Goal: Book appointment/travel/reservation

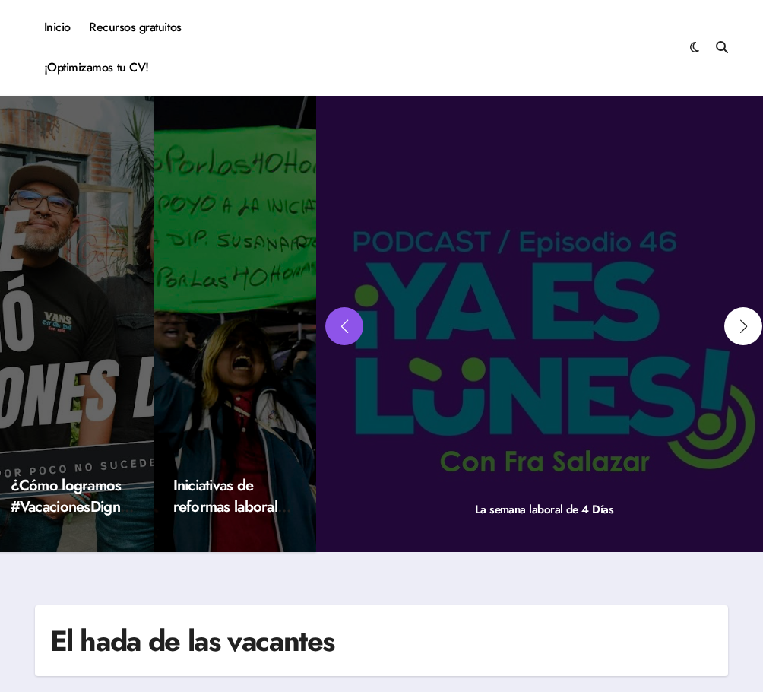
click at [345, 329] on div "Previous slide" at bounding box center [344, 326] width 38 height 38
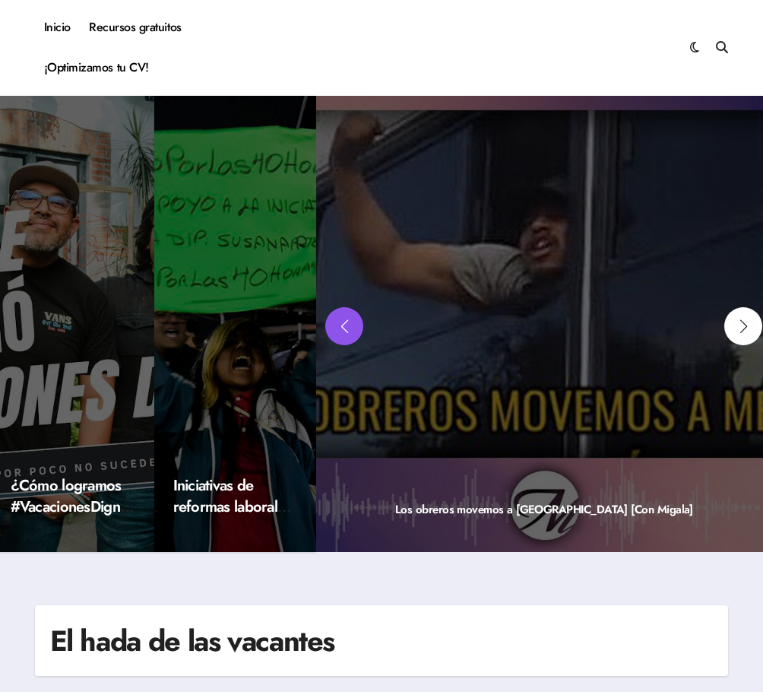
click at [345, 329] on div "Previous slide" at bounding box center [344, 326] width 38 height 38
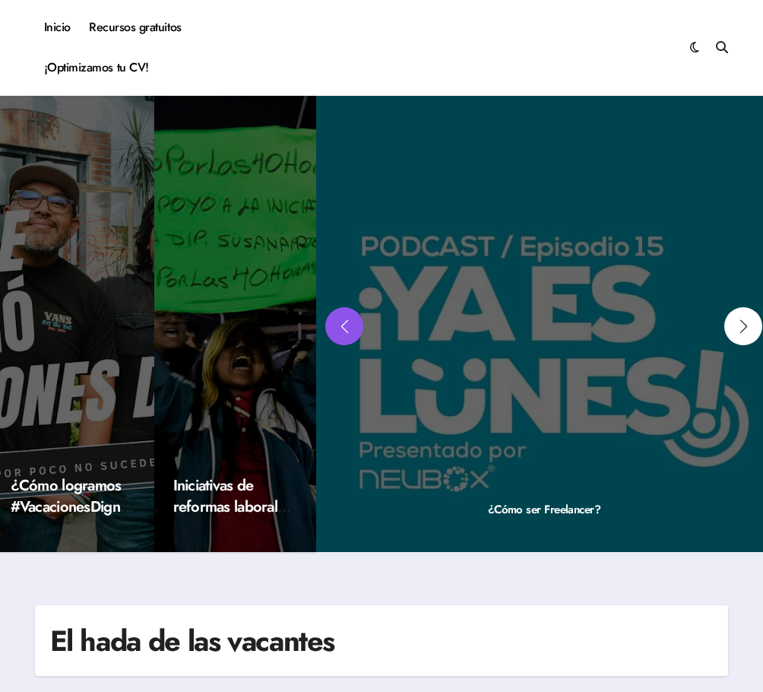
click at [345, 329] on div "Previous slide" at bounding box center [344, 326] width 38 height 38
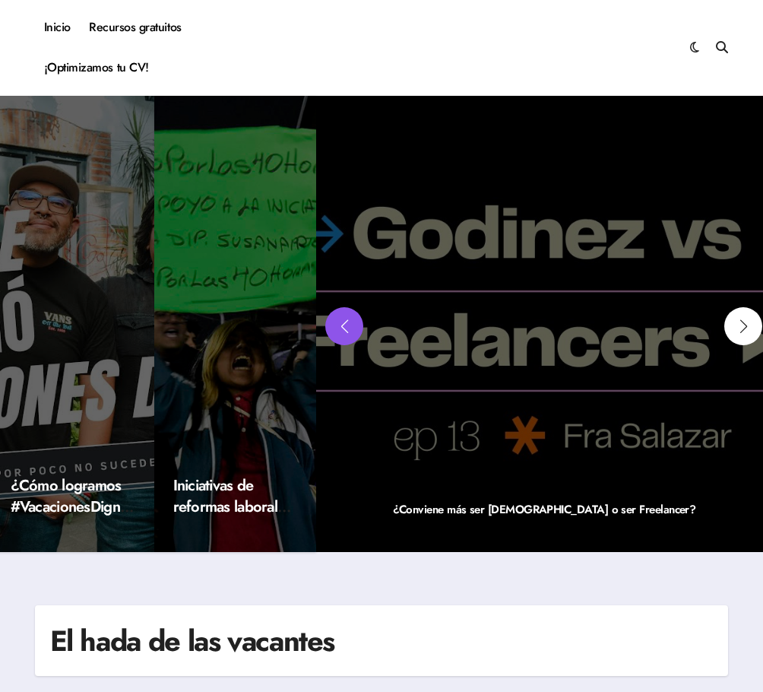
click at [345, 329] on div "Previous slide" at bounding box center [344, 326] width 38 height 38
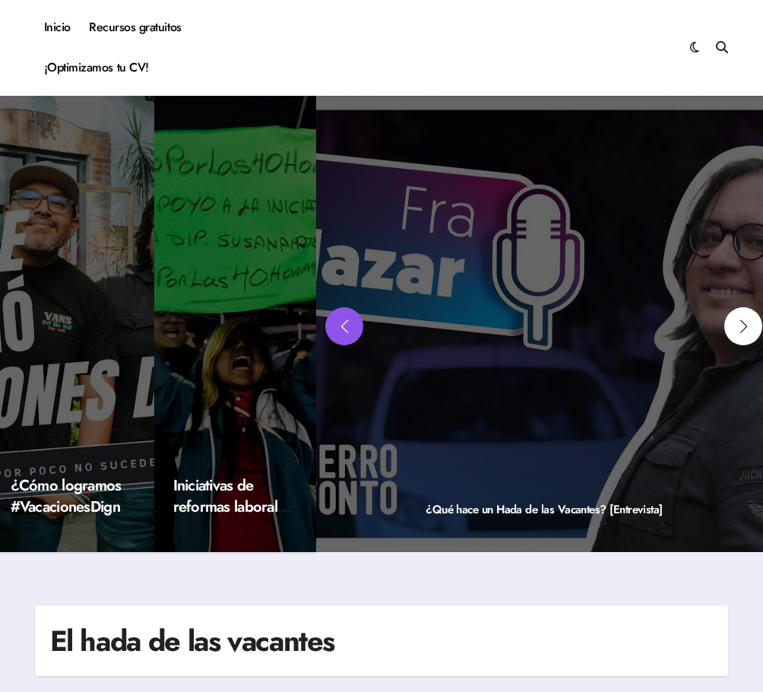
click at [345, 329] on div "Previous slide" at bounding box center [344, 326] width 38 height 38
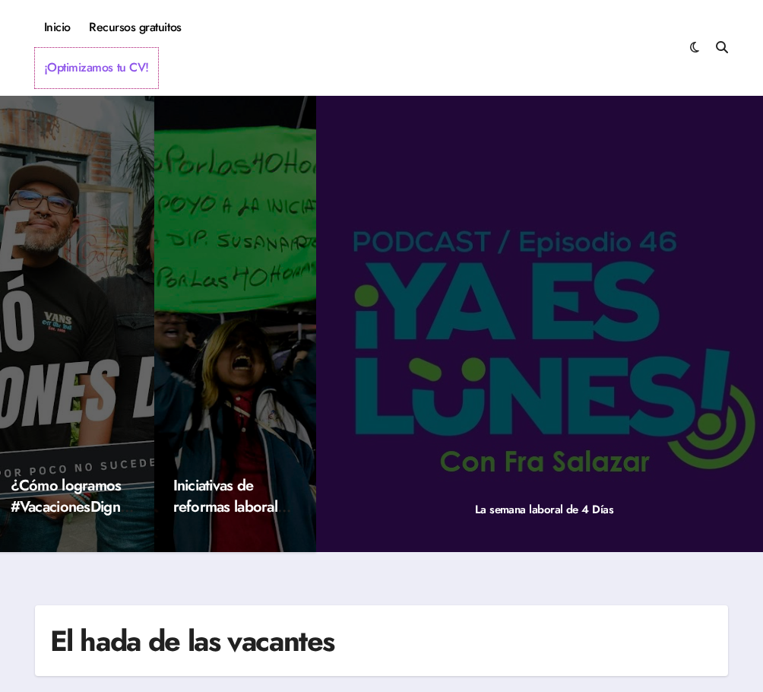
click at [73, 63] on link "¡Optimizamos tu CV!" at bounding box center [96, 68] width 123 height 40
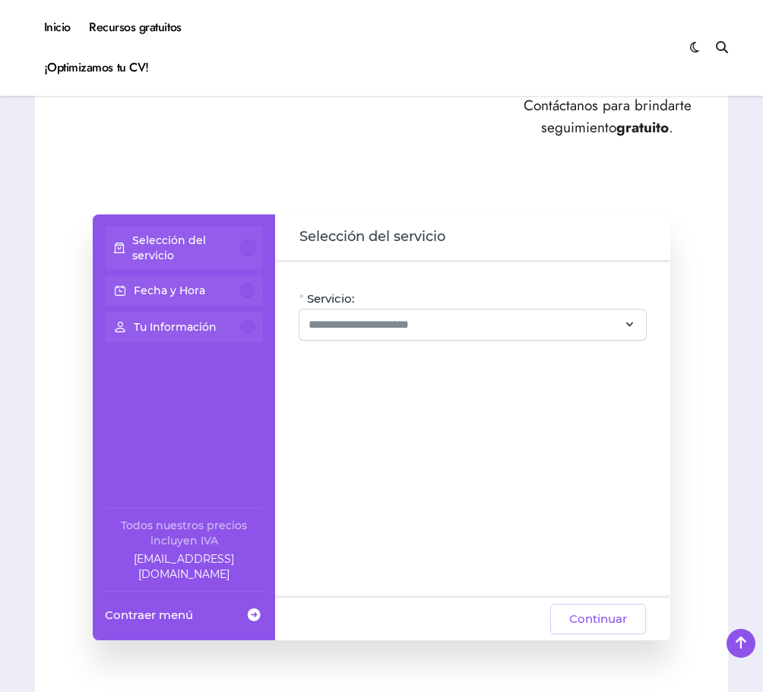
scroll to position [913, 0]
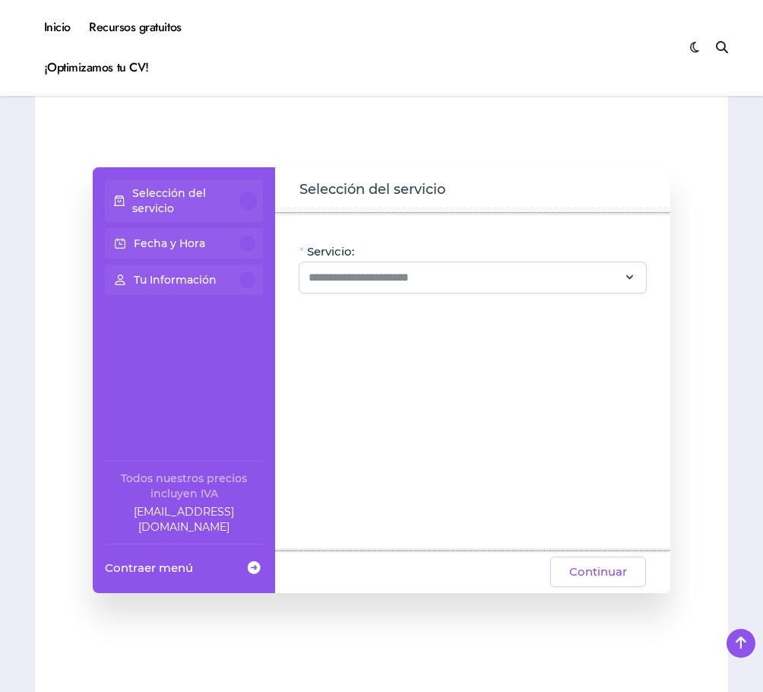
click at [379, 298] on div "Servicio: Oye, hay paquetes especiales con este servicio, ¡consúltalos! CV + Li…" at bounding box center [472, 382] width 395 height 338
click at [380, 284] on input "Servicio:" at bounding box center [464, 277] width 310 height 18
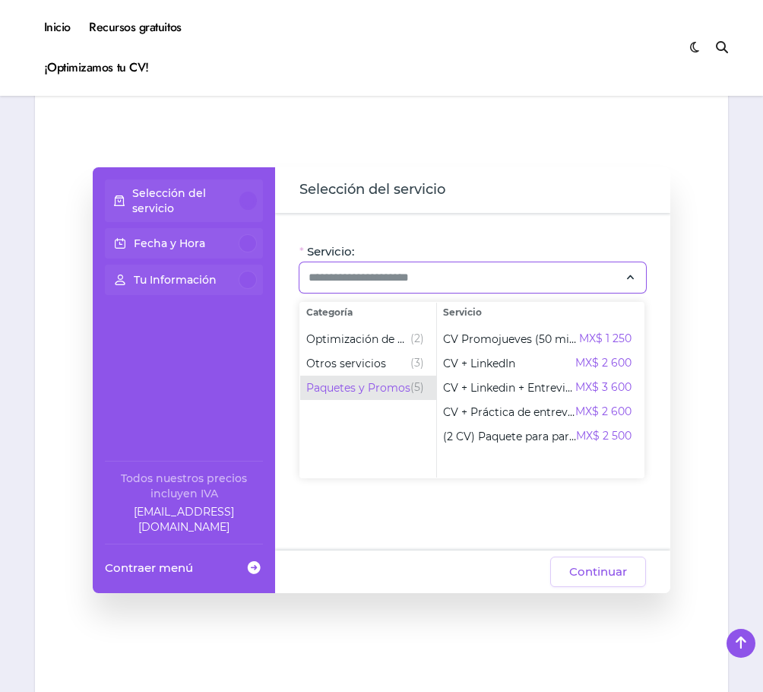
click at [396, 386] on span "Paquetes y Promos" at bounding box center [358, 387] width 104 height 15
click at [391, 383] on span "Paquetes y Promos" at bounding box center [358, 387] width 104 height 15
click at [160, 191] on p "Selección del servicio" at bounding box center [186, 201] width 108 height 30
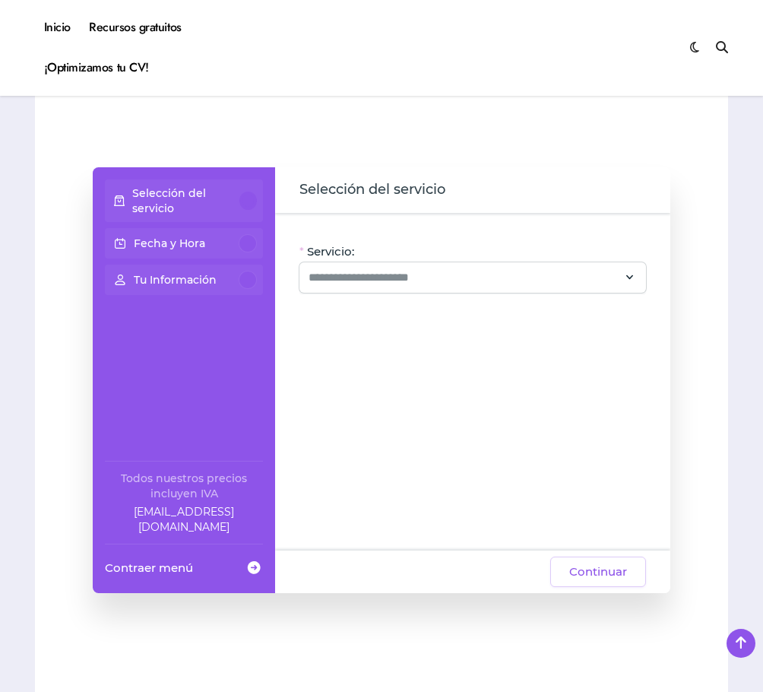
click at [179, 247] on p "Fecha y Hora" at bounding box center [169, 243] width 71 height 15
click at [383, 277] on input "Servicio:" at bounding box center [464, 277] width 310 height 18
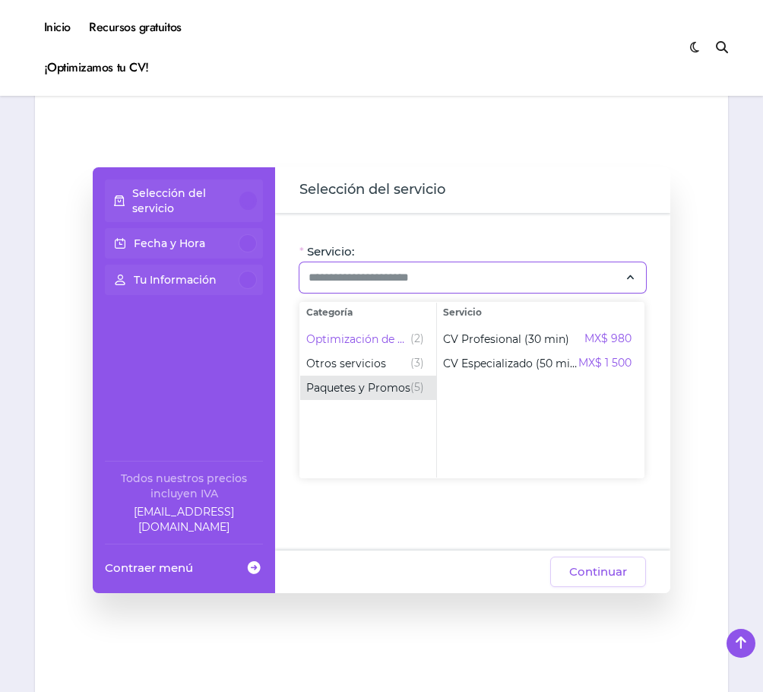
click at [401, 390] on span "Paquetes y Promos" at bounding box center [358, 387] width 104 height 15
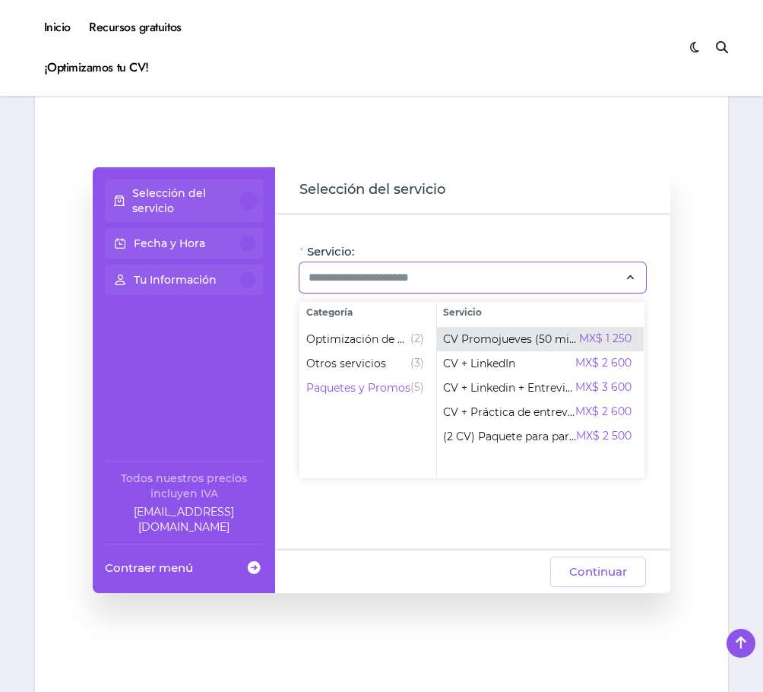
click at [492, 344] on span "CV Promojueves (50 min)" at bounding box center [511, 339] width 136 height 15
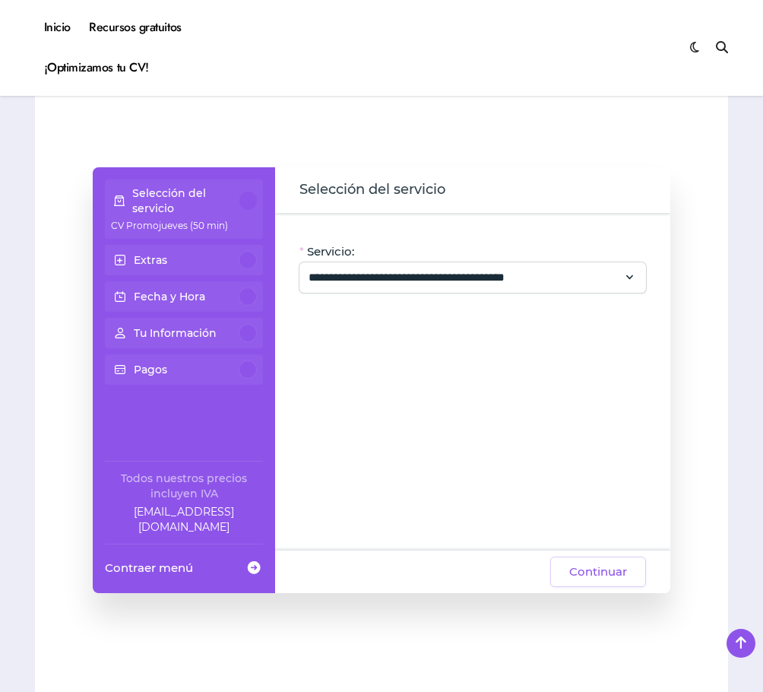
click at [172, 260] on div "Extras" at bounding box center [184, 260] width 146 height 18
click at [446, 289] on div "**********" at bounding box center [473, 277] width 347 height 30
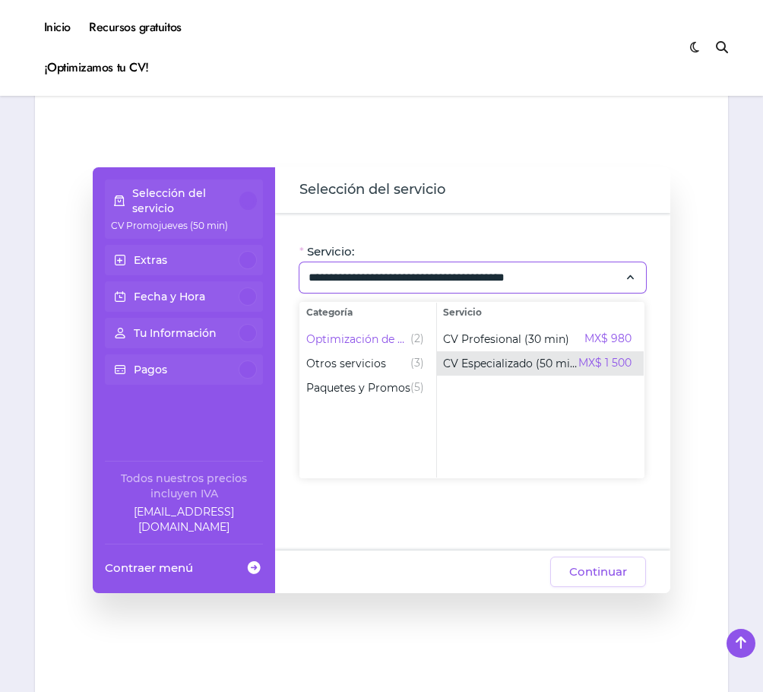
click at [530, 369] on span "CV Especializado (50 min)" at bounding box center [510, 363] width 135 height 15
type input "**********"
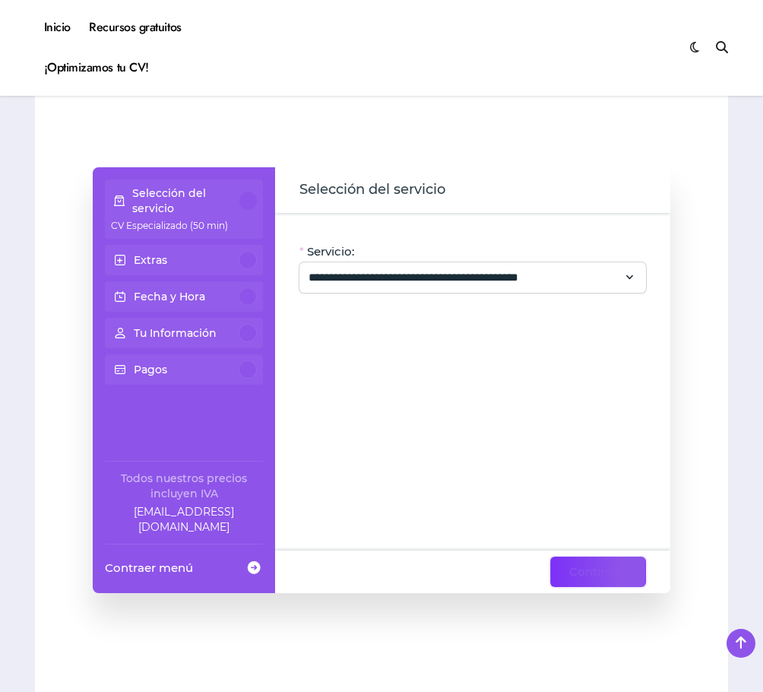
click at [614, 573] on span "Continuar" at bounding box center [599, 572] width 58 height 18
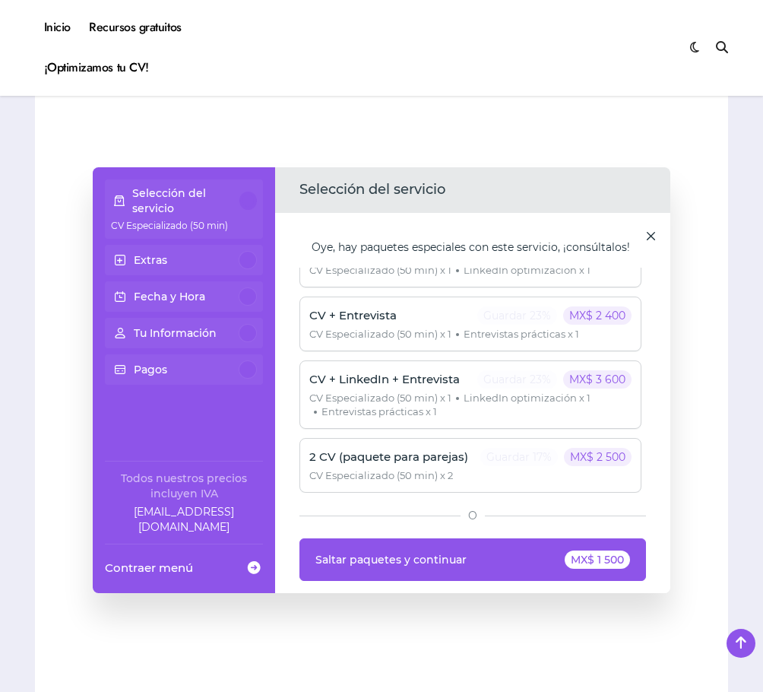
scroll to position [989, 0]
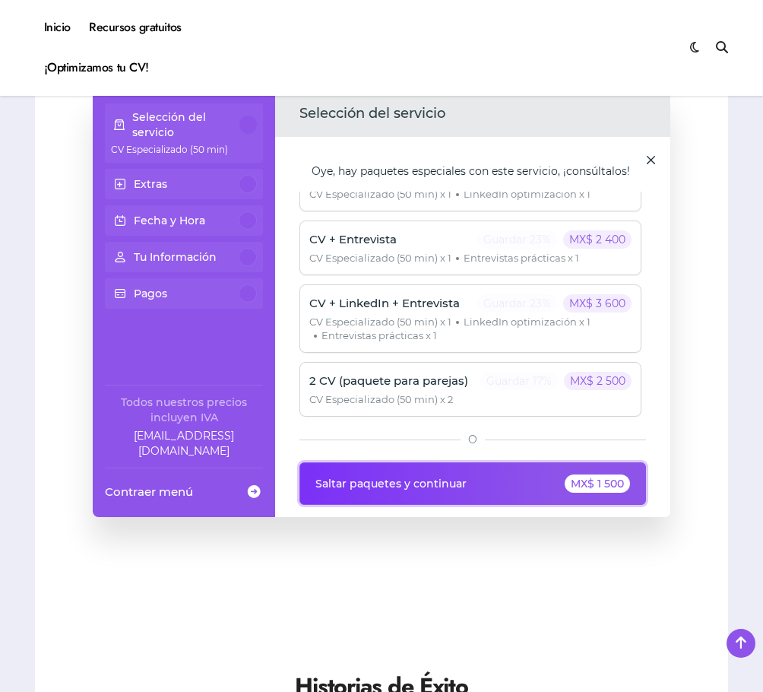
click at [440, 484] on span "Saltar paquetes y continuar" at bounding box center [391, 484] width 151 height 12
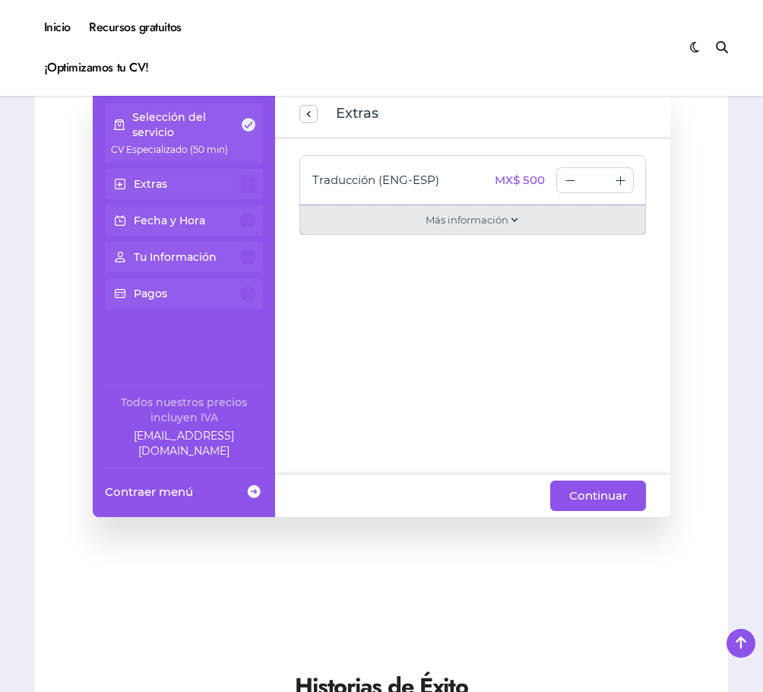
click at [530, 219] on div "Más información" at bounding box center [473, 220] width 347 height 30
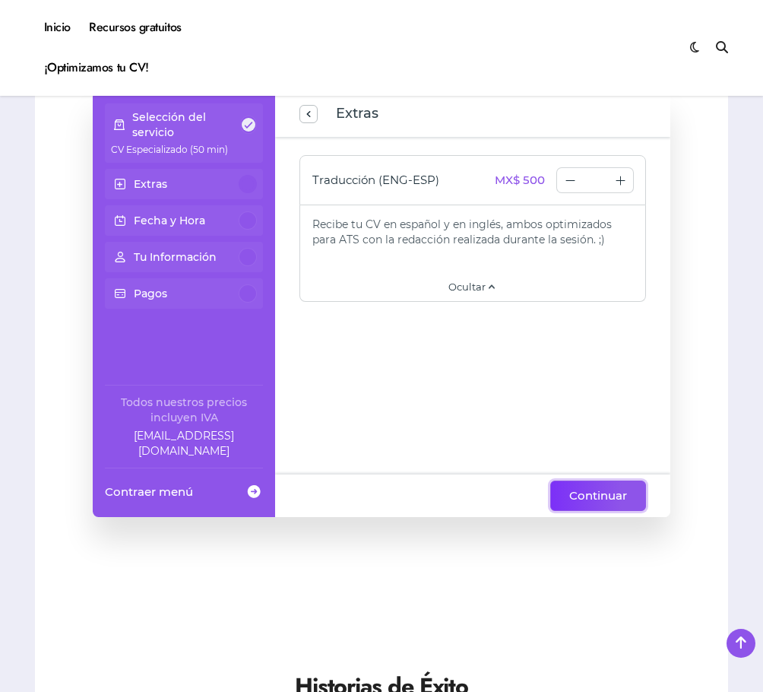
click at [607, 495] on span "Continuar" at bounding box center [599, 496] width 58 height 18
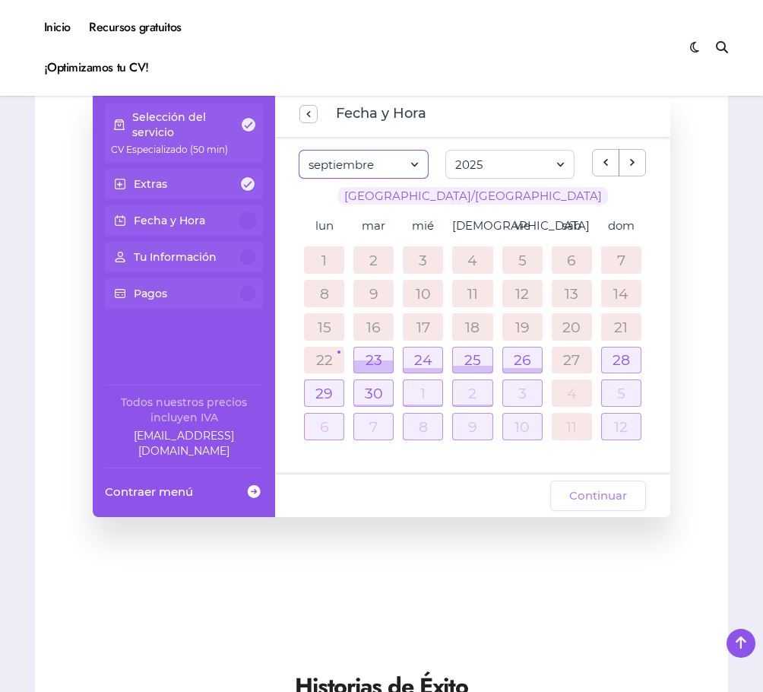
click at [408, 163] on span at bounding box center [415, 164] width 14 height 21
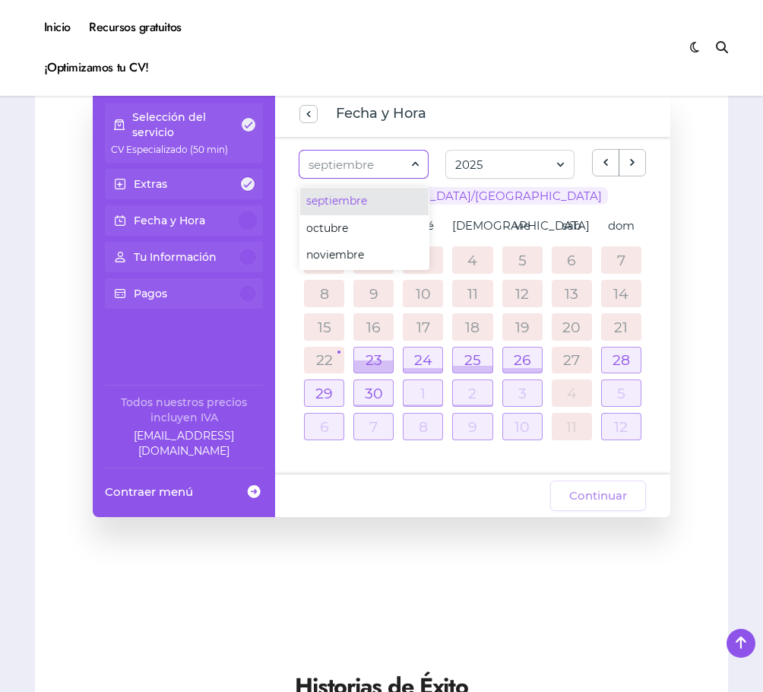
click at [408, 163] on div at bounding box center [415, 164] width 14 height 14
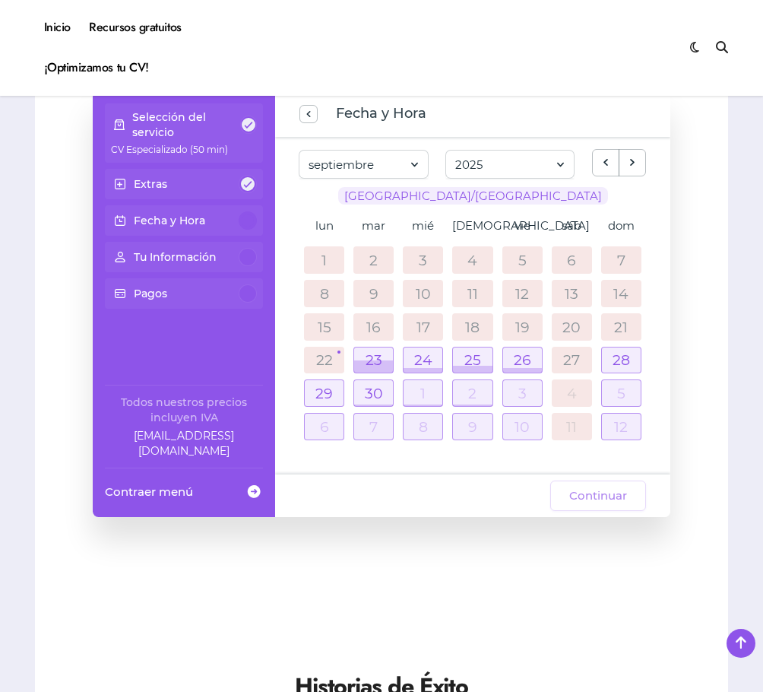
click at [144, 490] on span "Contraer menú" at bounding box center [149, 492] width 88 height 16
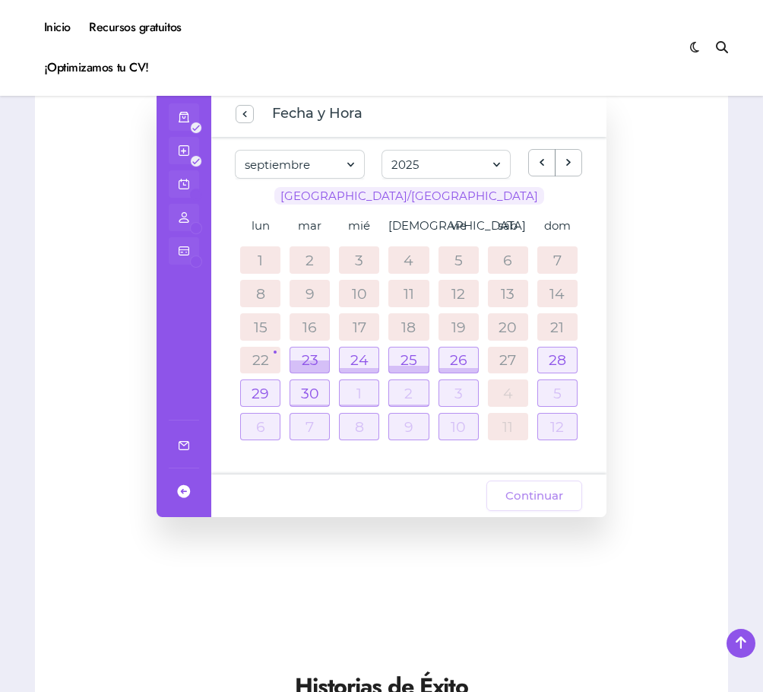
click at [187, 497] on span at bounding box center [184, 491] width 18 height 27
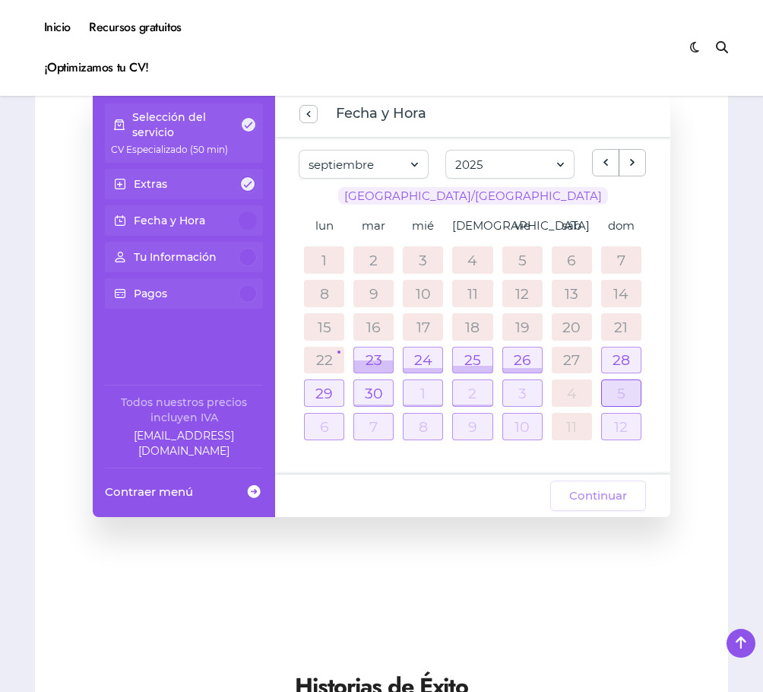
click at [631, 402] on div at bounding box center [621, 393] width 39 height 26
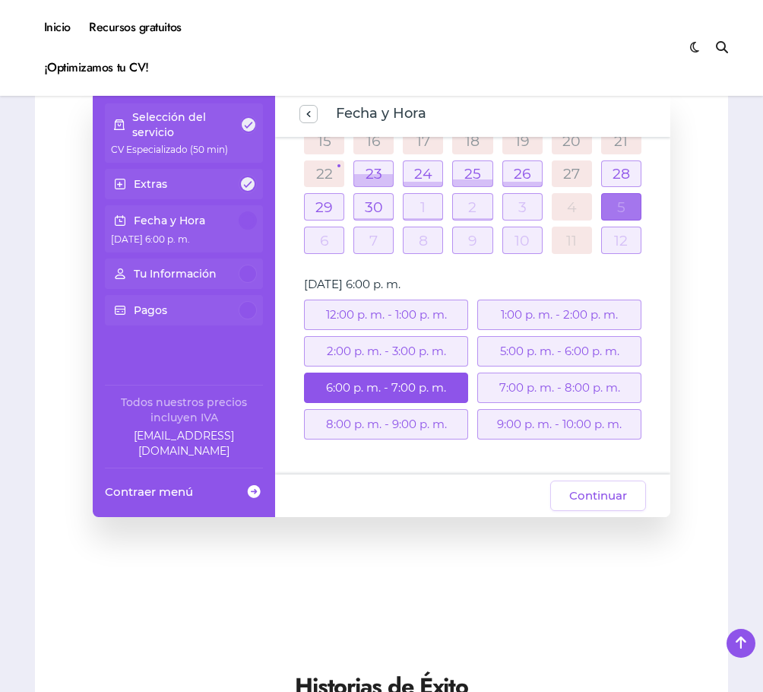
scroll to position [180, 0]
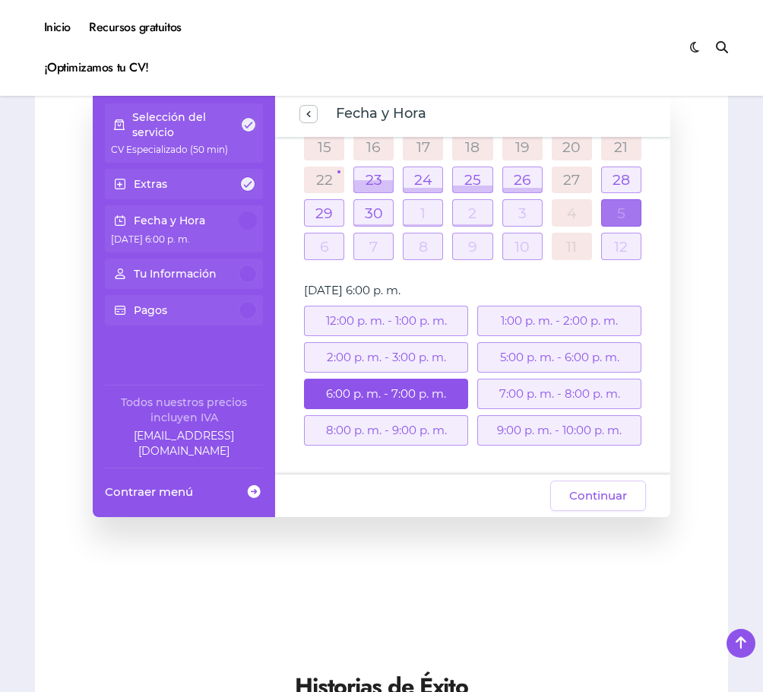
click at [610, 208] on div at bounding box center [621, 213] width 39 height 26
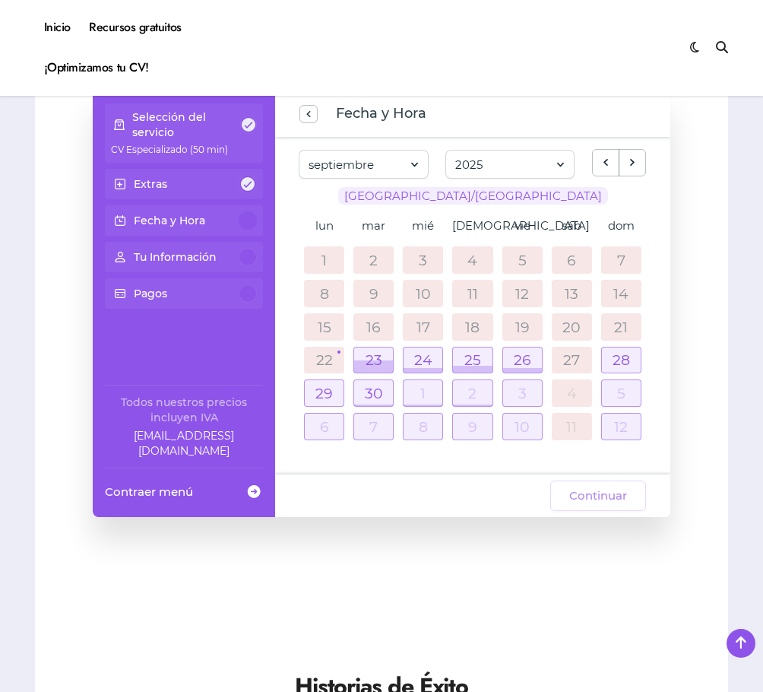
click at [217, 263] on div "Tu Información" at bounding box center [184, 257] width 146 height 18
click at [213, 288] on div "Pagos" at bounding box center [184, 293] width 146 height 18
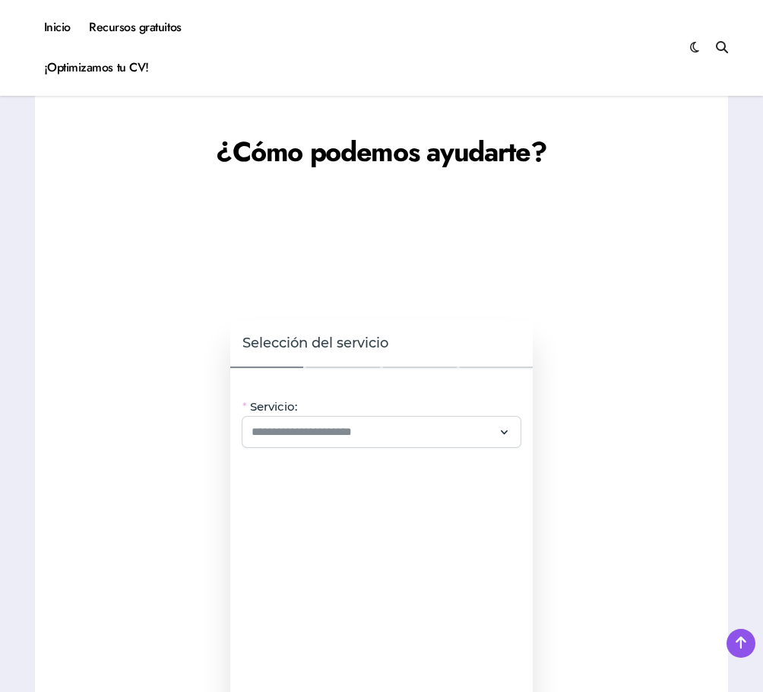
scroll to position [1217, 0]
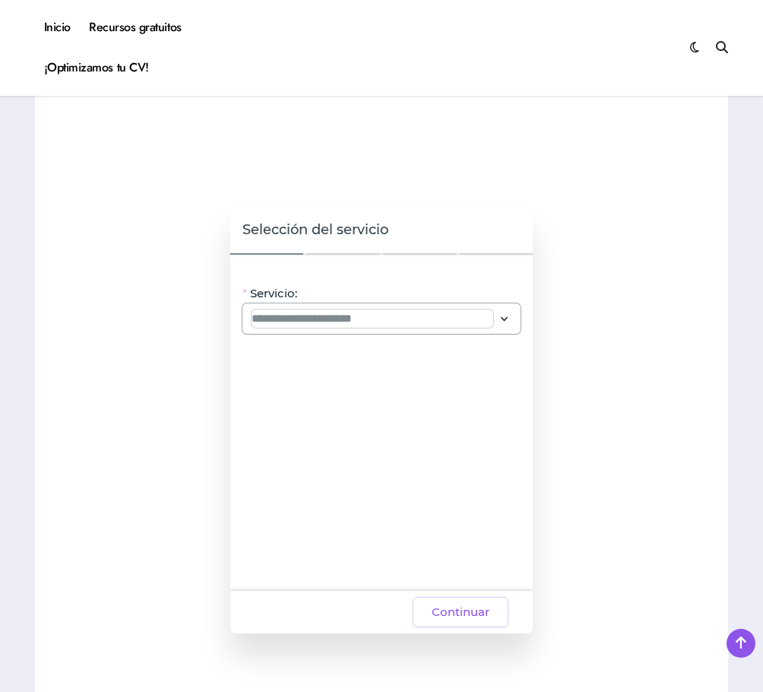
click at [437, 310] on input "Servicio:" at bounding box center [373, 319] width 242 height 18
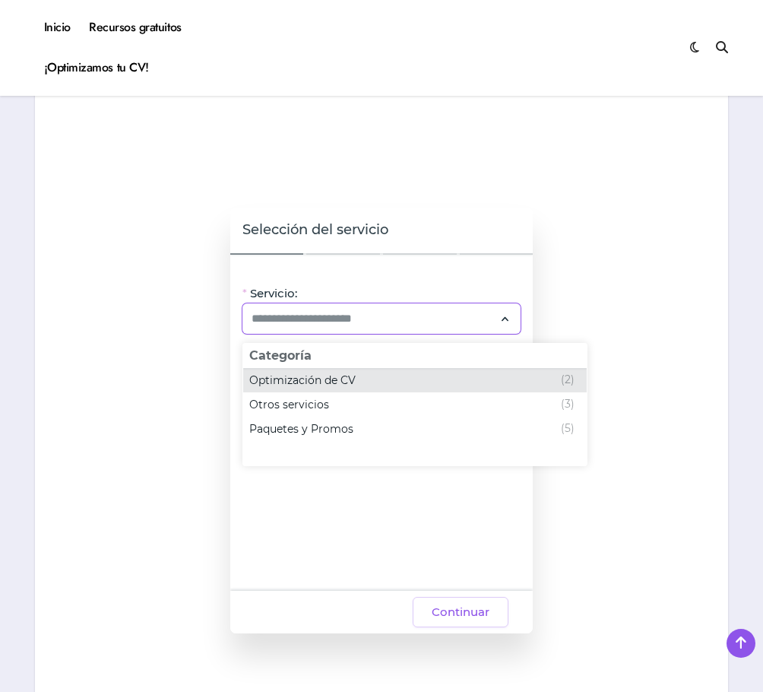
click at [338, 375] on span "Optimización de CV" at bounding box center [302, 380] width 106 height 15
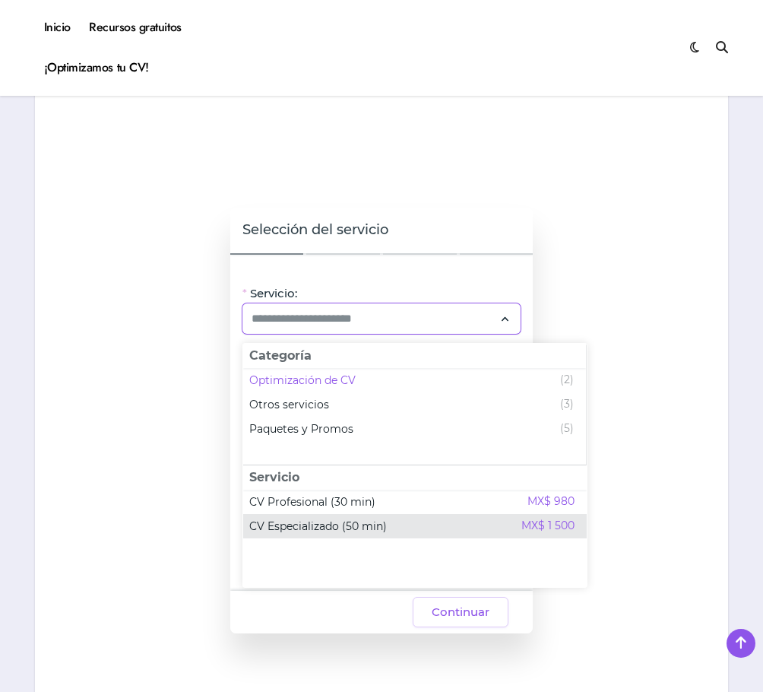
click at [360, 517] on div "CV Especializado (50 min) MX$ 1 500" at bounding box center [411, 526] width 325 height 18
type input "**********"
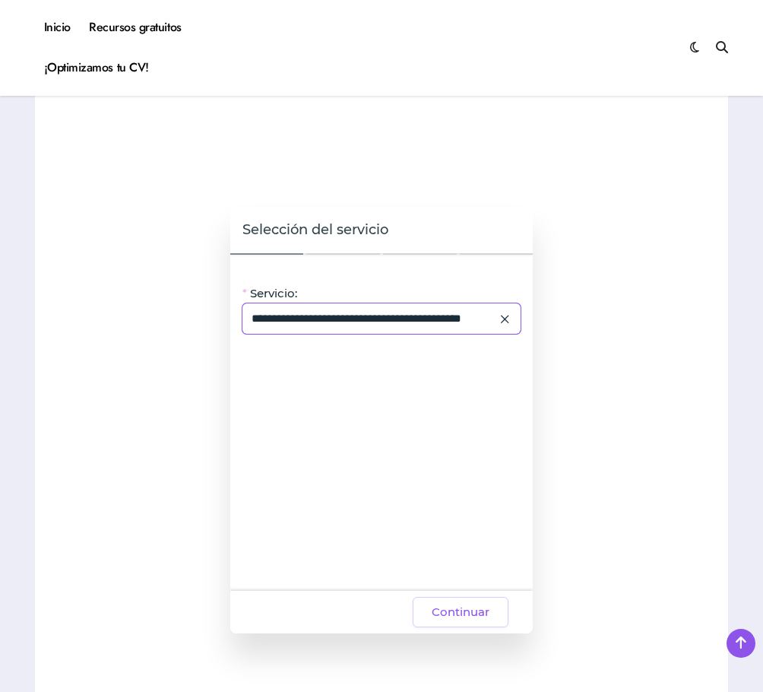
click at [396, 329] on div "**********" at bounding box center [382, 318] width 278 height 30
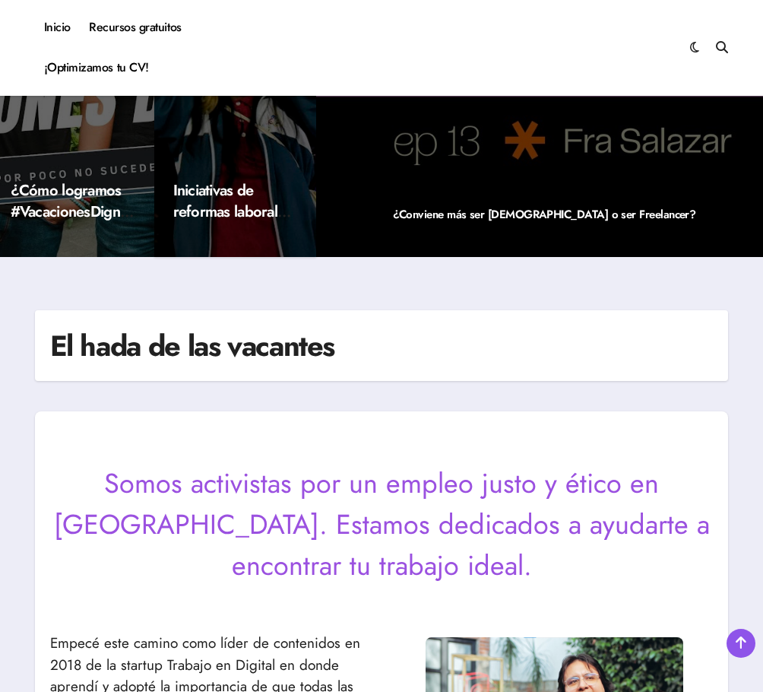
scroll to position [0, 0]
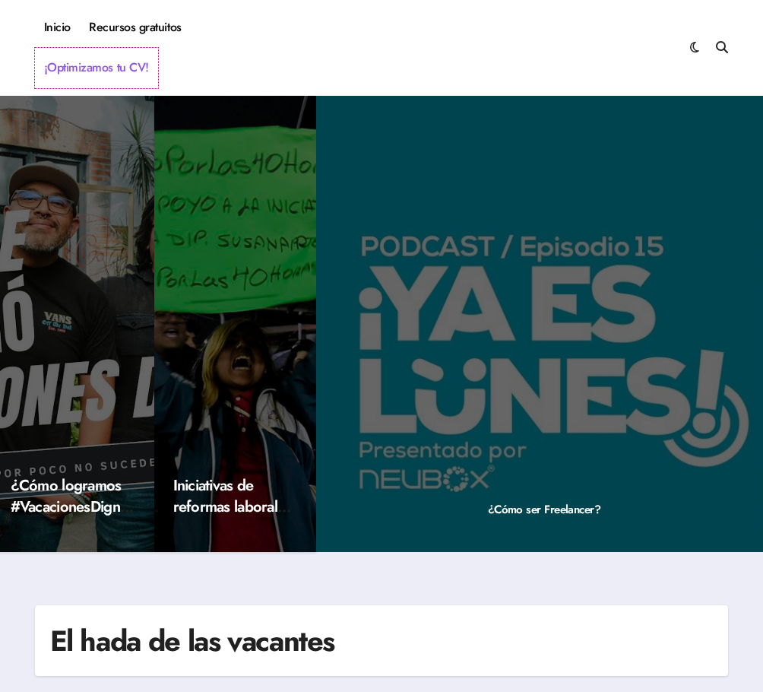
click at [113, 65] on link "¡Optimizamos tu CV!" at bounding box center [96, 68] width 123 height 40
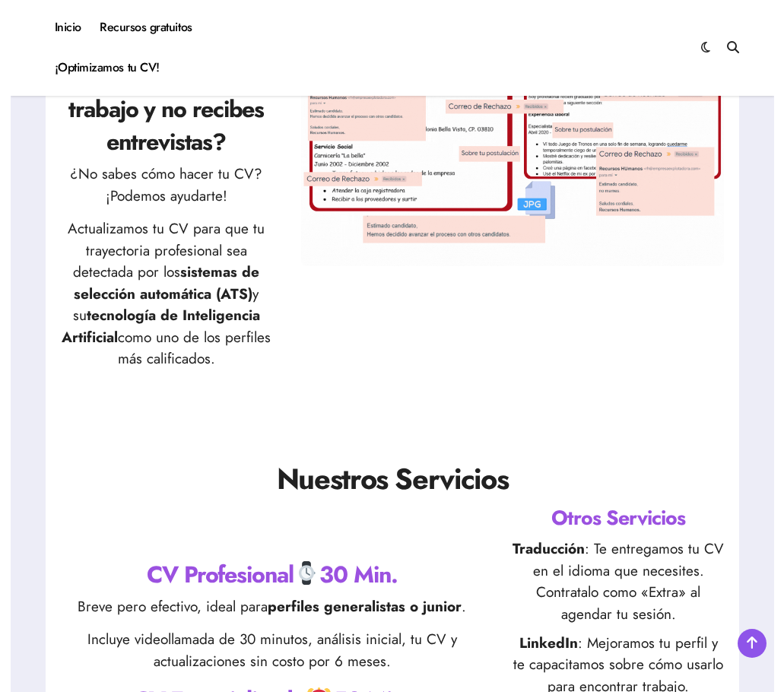
scroll to position [456, 0]
